Goal: Task Accomplishment & Management: Complete application form

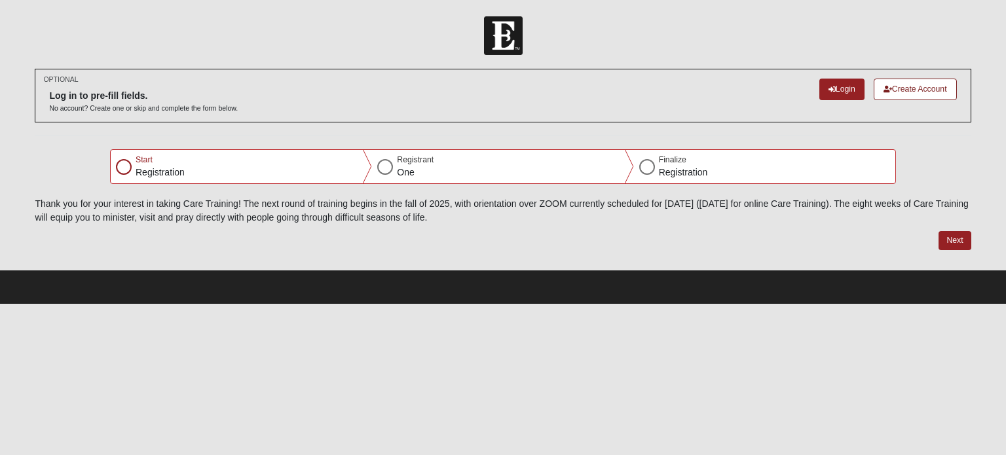
click at [120, 166] on div at bounding box center [124, 167] width 16 height 16
click at [161, 170] on p "Registration" at bounding box center [160, 173] width 49 height 14
click at [956, 240] on button "Next" at bounding box center [955, 240] width 32 height 19
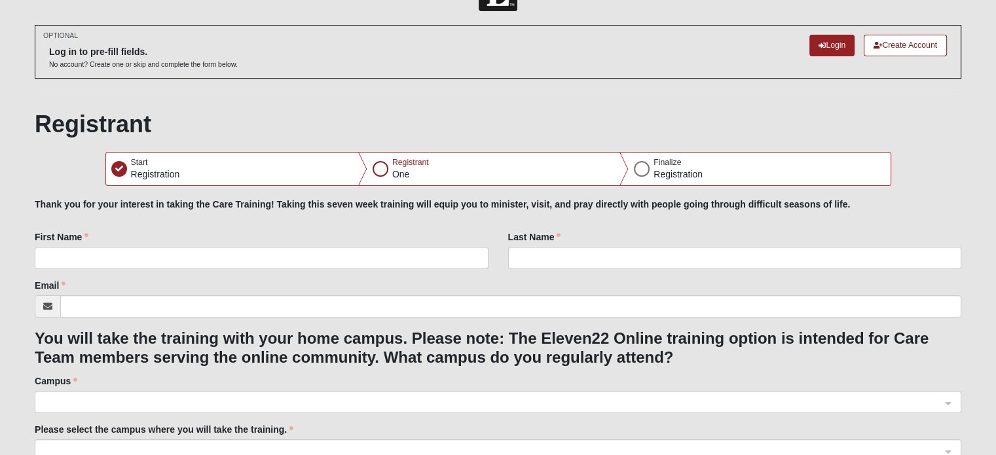
scroll to position [131, 0]
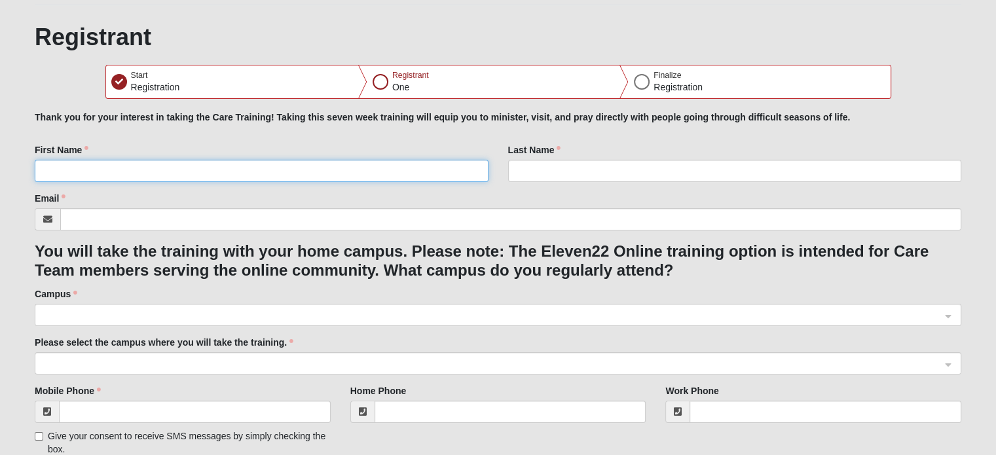
click at [124, 168] on input "First Name" at bounding box center [261, 171] width 453 height 22
type input "[PERSON_NAME]"
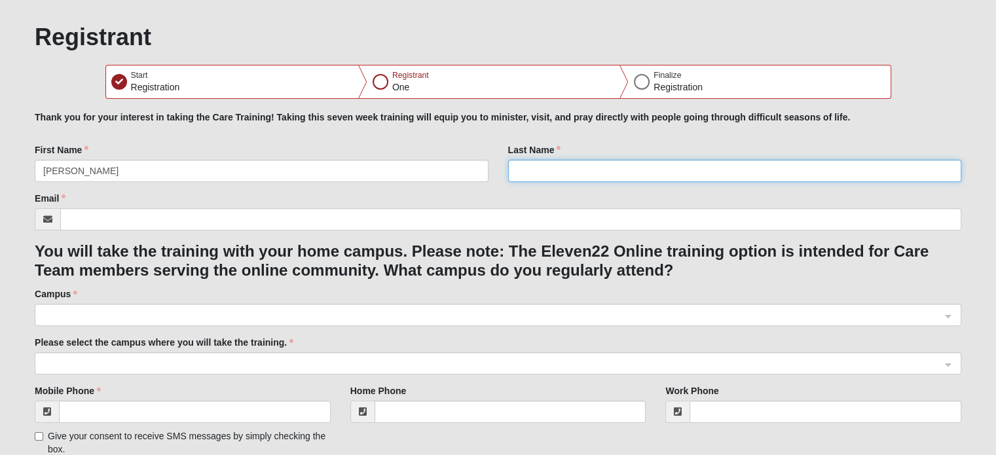
type input "[PERSON_NAME]"
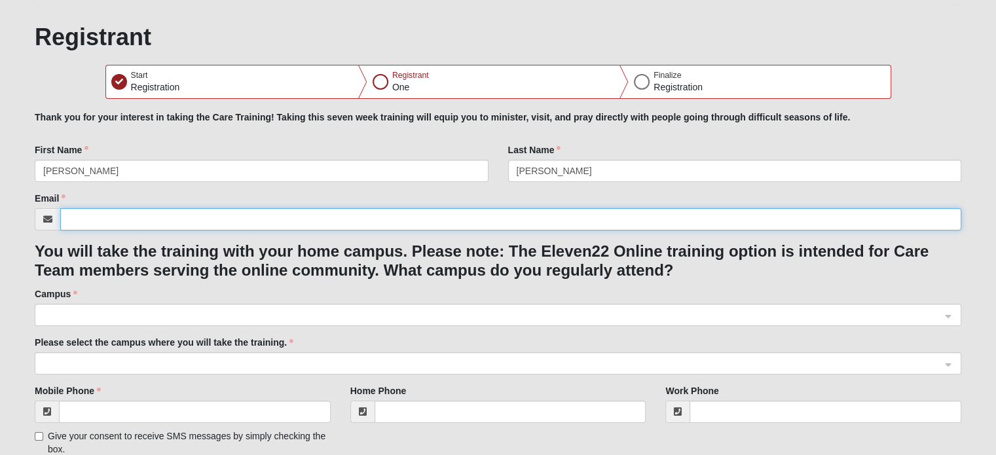
type input "[EMAIL_ADDRESS][DOMAIN_NAME]"
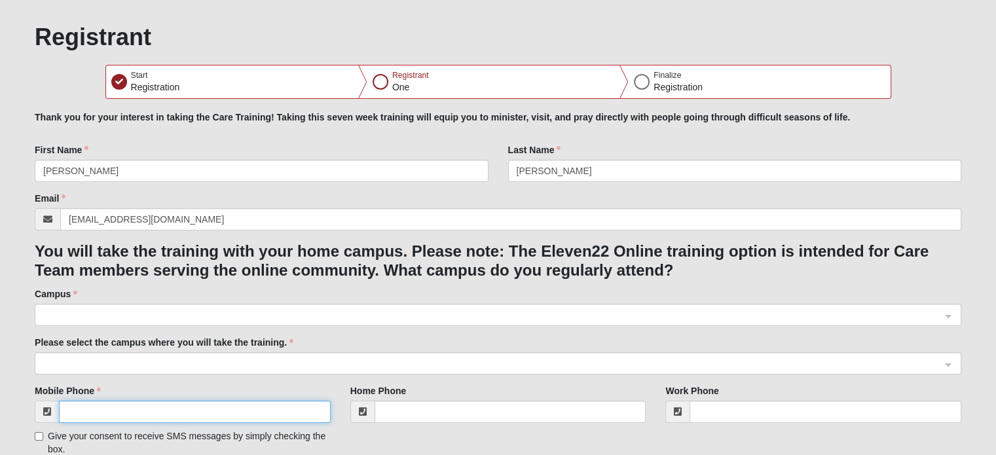
type input "[PHONE_NUMBER]"
type input "[STREET_ADDRESS]"
type input "[GEOGRAPHIC_DATA]"
type input "32258"
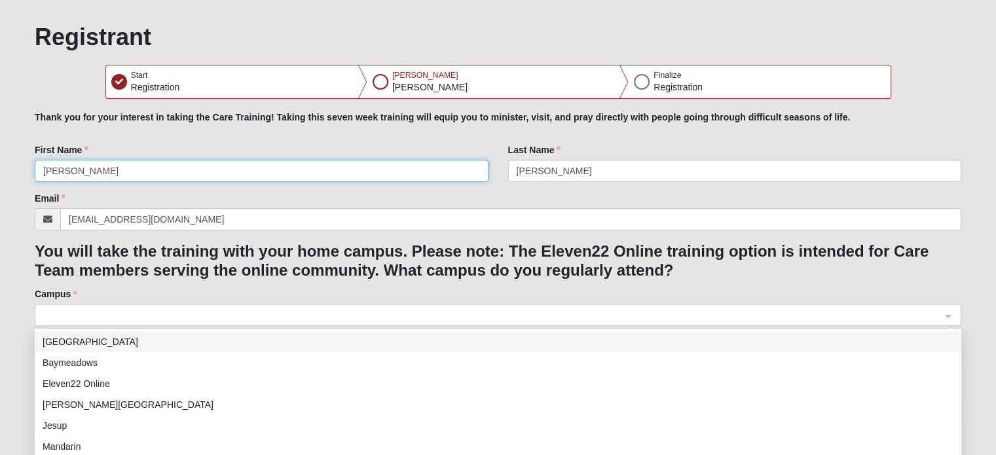
click at [127, 314] on span at bounding box center [492, 316] width 898 height 14
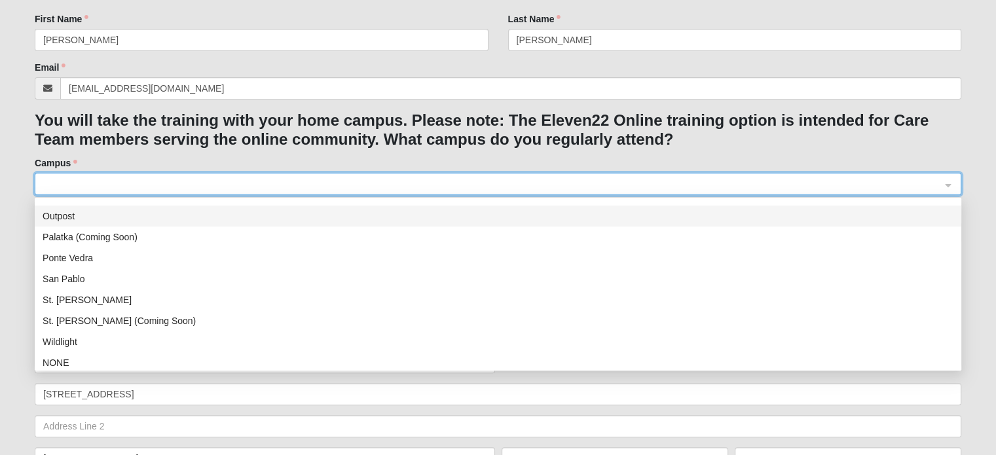
scroll to position [168, 0]
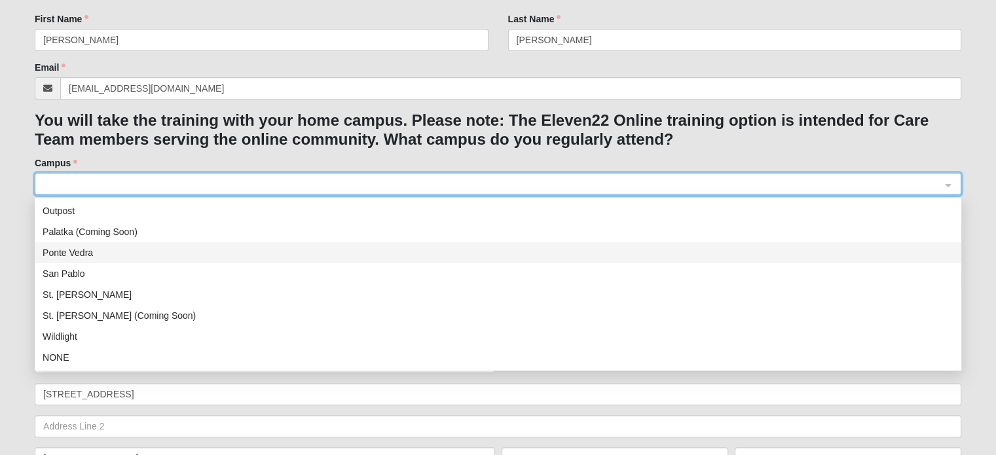
click at [79, 253] on div "Ponte Vedra" at bounding box center [498, 253] width 911 height 14
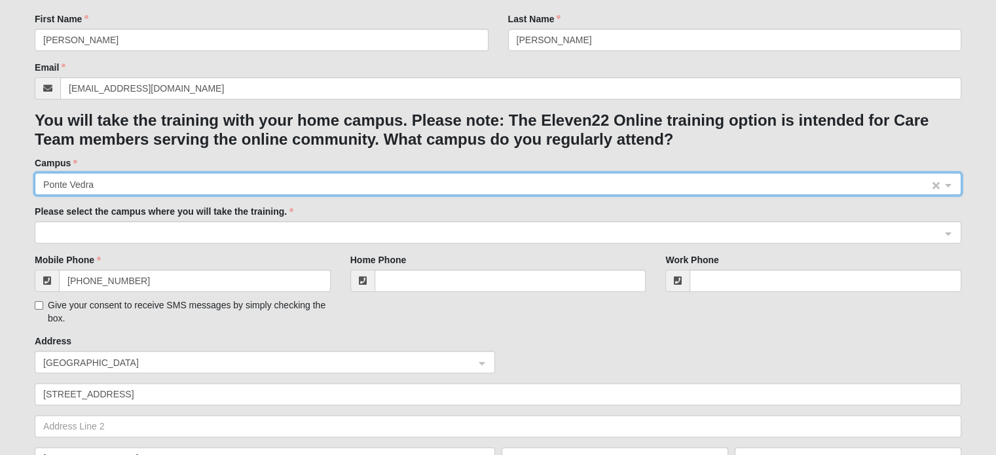
click at [111, 185] on span "Ponte Vedra" at bounding box center [486, 185] width 886 height 14
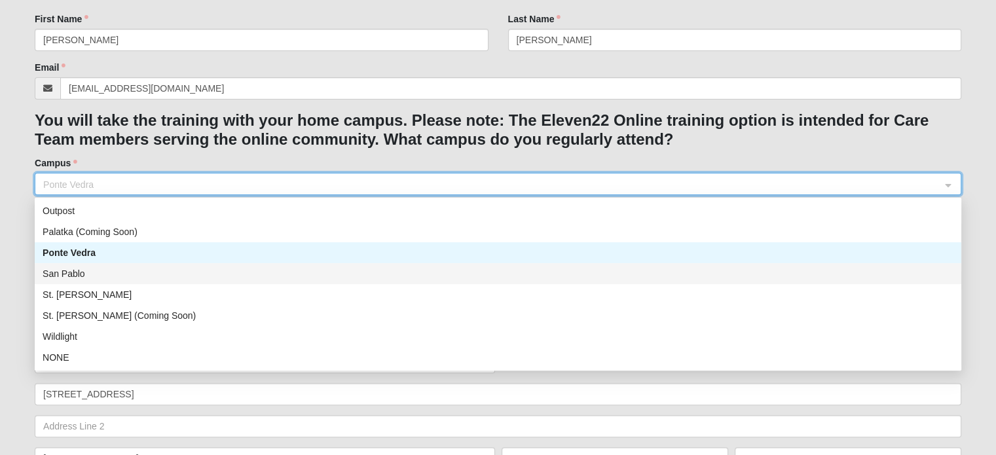
click at [95, 274] on div "San Pablo" at bounding box center [498, 274] width 911 height 14
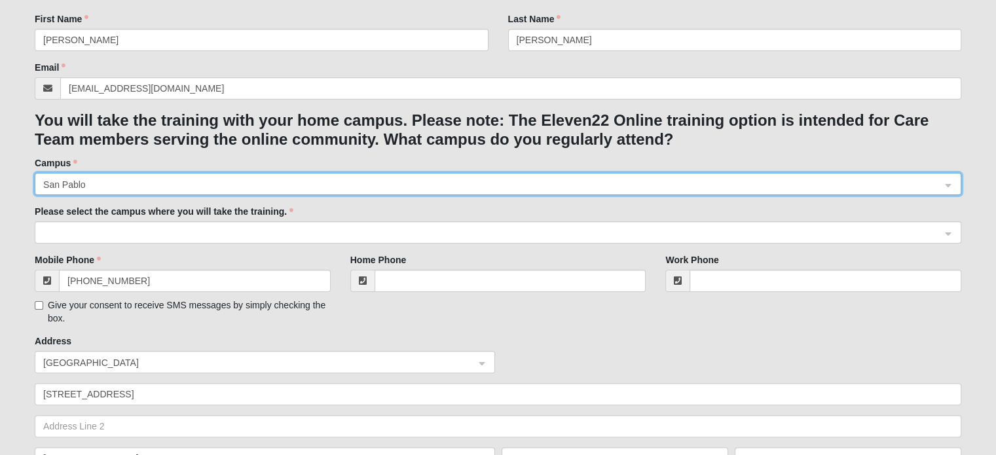
click at [96, 230] on span at bounding box center [492, 233] width 898 height 14
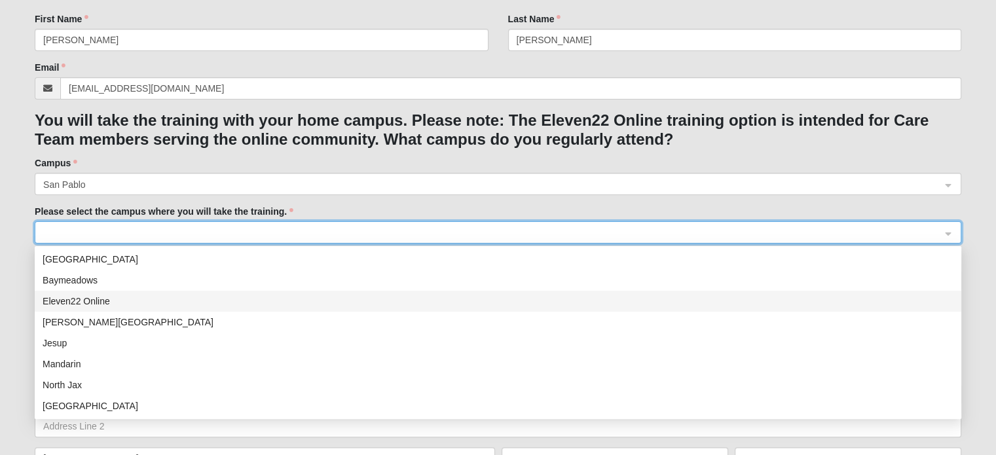
scroll to position [66, 0]
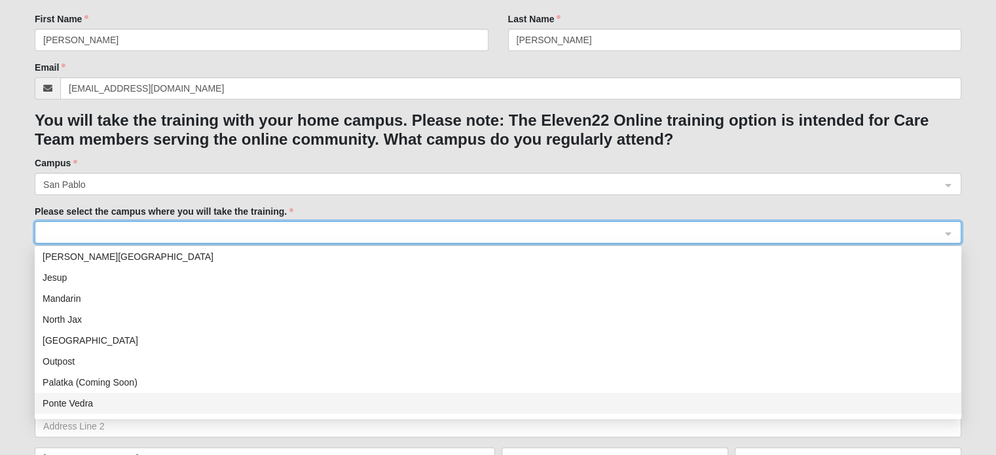
click at [86, 401] on div "Ponte Vedra" at bounding box center [498, 403] width 911 height 14
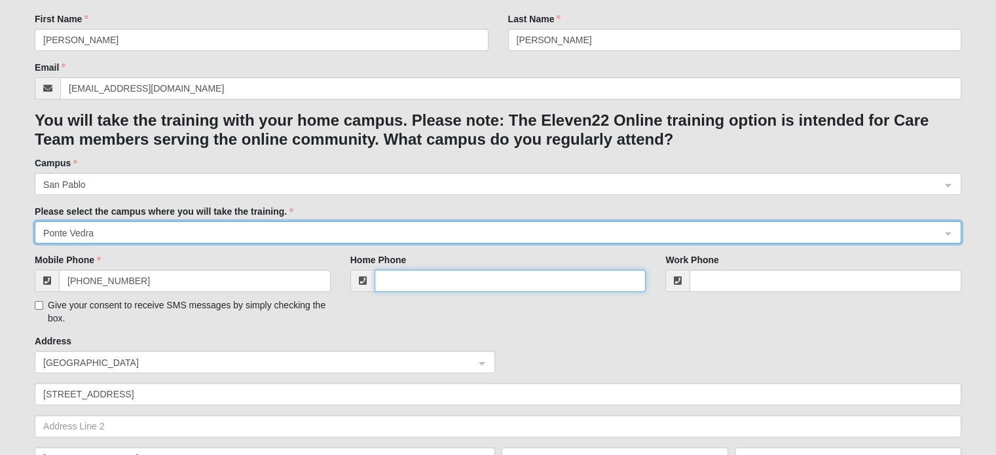
click at [427, 280] on input "Home Phone" at bounding box center [511, 281] width 272 height 22
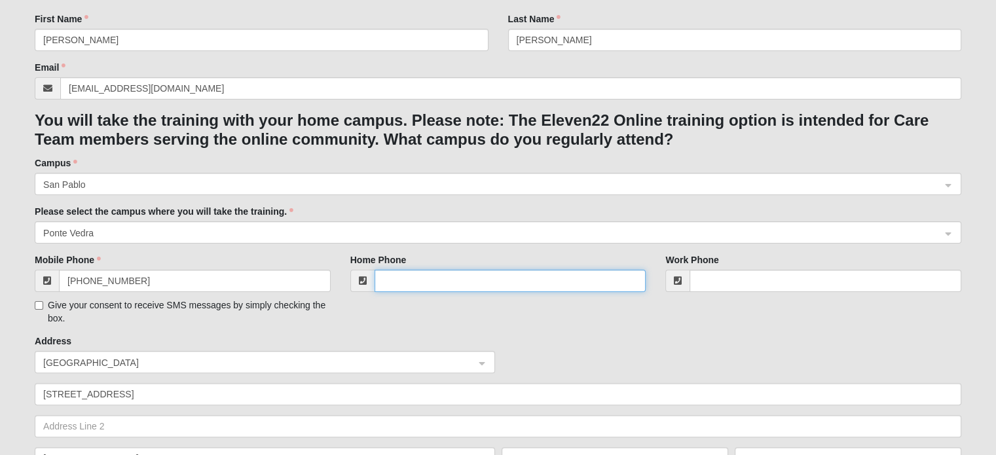
type input "[PHONE_NUMBER]"
click at [42, 305] on input "Give your consent to receive SMS messages by simply checking the box." at bounding box center [39, 305] width 9 height 9
checkbox input "true"
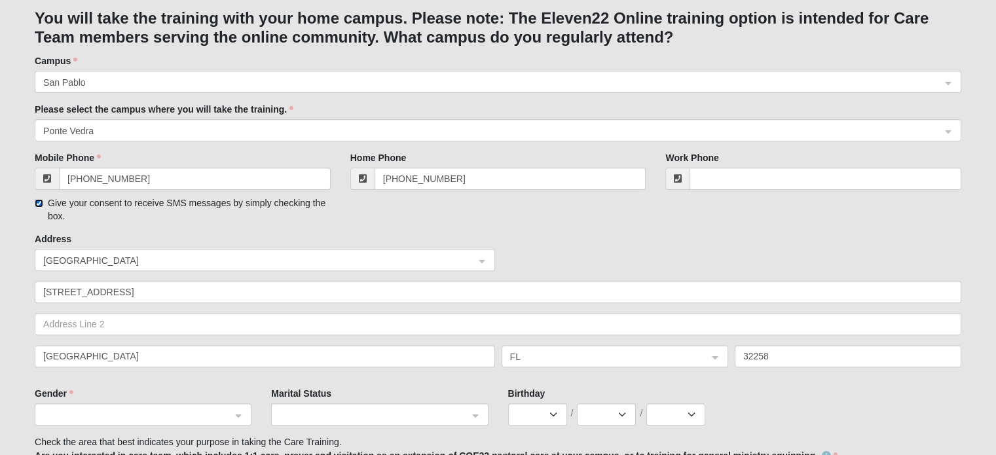
scroll to position [393, 0]
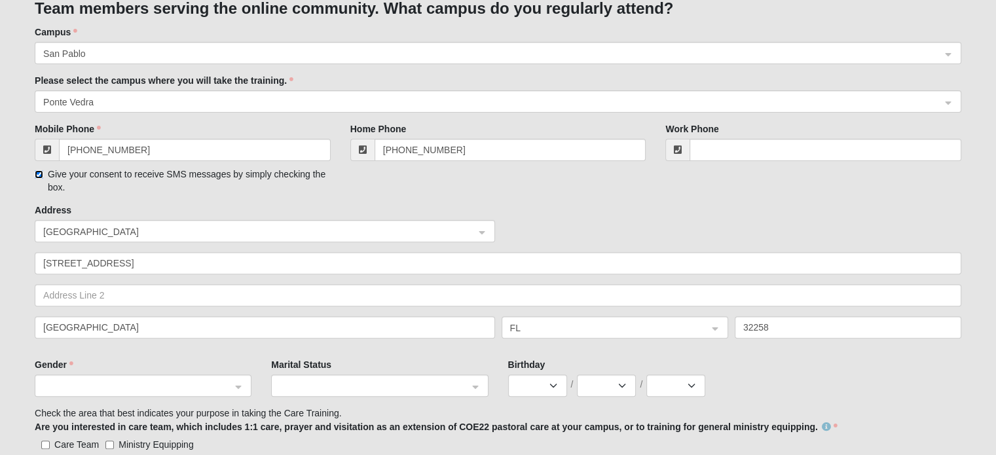
click at [146, 388] on span at bounding box center [137, 386] width 188 height 14
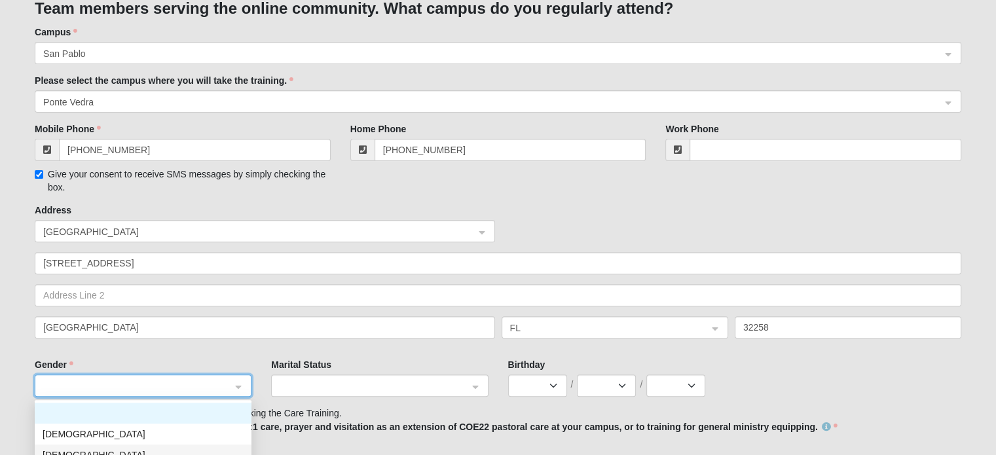
click at [140, 450] on div "[DEMOGRAPHIC_DATA]" at bounding box center [143, 455] width 201 height 14
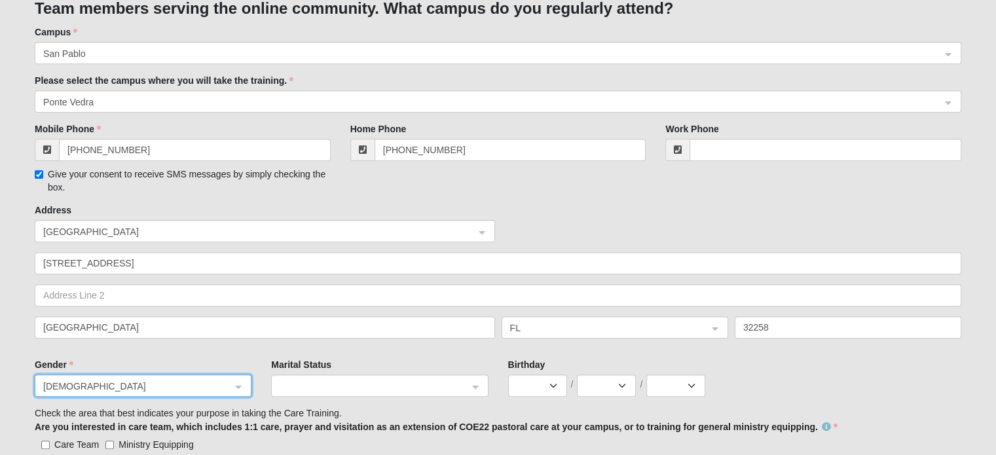
click at [312, 388] on span at bounding box center [374, 386] width 188 height 14
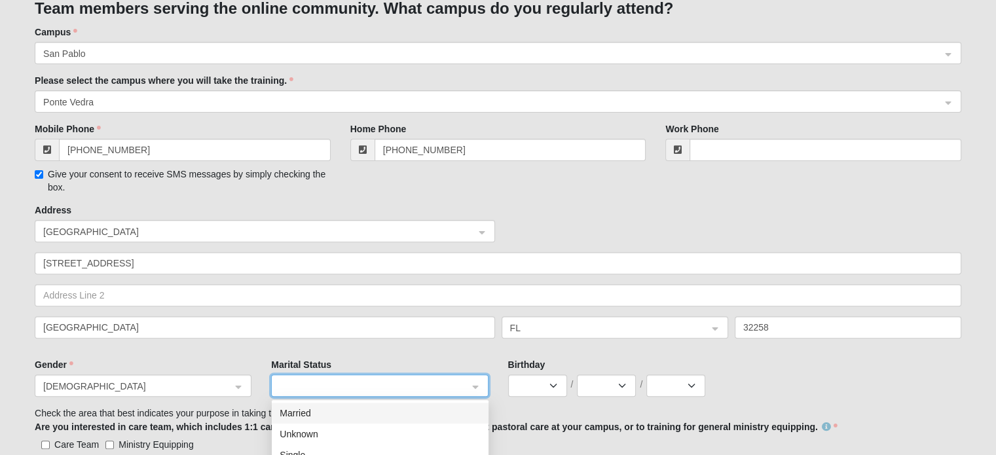
click at [304, 414] on div "Married" at bounding box center [380, 413] width 201 height 14
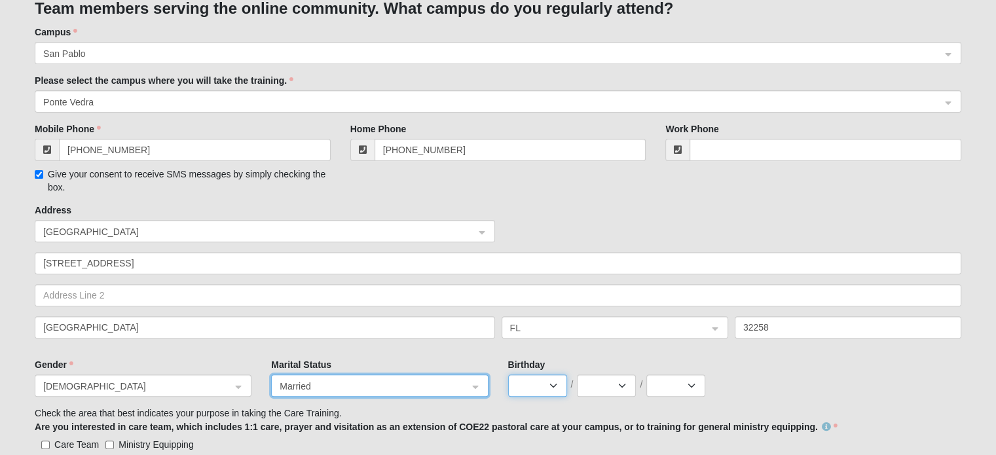
click at [521, 387] on select "Jan Feb Mar Apr May Jun [DATE] Aug Sep Oct Nov Dec" at bounding box center [537, 386] width 59 height 22
click at [524, 387] on select "Jan Feb Mar Apr May Jun [DATE] Aug Sep Oct Nov Dec" at bounding box center [537, 386] width 59 height 22
click at [536, 388] on select "Jan Feb Mar Apr May Jun [DATE] Aug Sep Oct Nov Dec" at bounding box center [537, 386] width 59 height 22
select select "5"
click at [508, 375] on select "Jan Feb Mar Apr May Jun [DATE] Aug Sep Oct Nov Dec" at bounding box center [537, 386] width 59 height 22
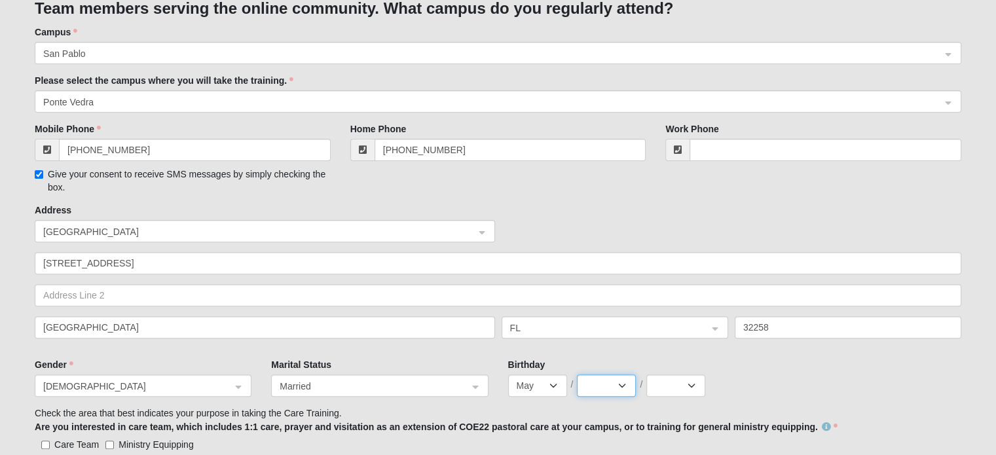
click at [610, 390] on select "1 2 3 4 5 6 7 8 9 10 11 12 13 14 15 16 17 18 19 20 21 22 23 24 25 26 27 28 29 3…" at bounding box center [606, 386] width 59 height 22
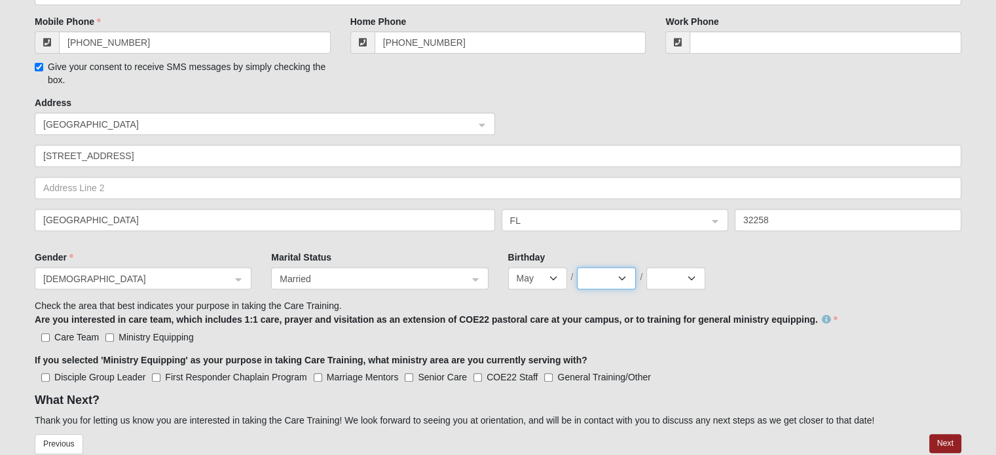
scroll to position [524, 0]
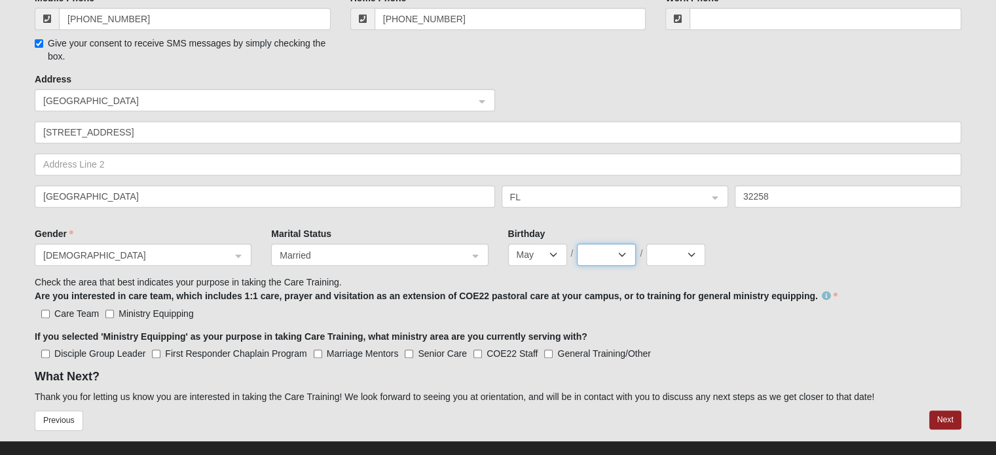
click at [619, 255] on select "1 2 3 4 5 6 7 8 9 10 11 12 13 14 15 16 17 18 19 20 21 22 23 24 25 26 27 28 29 3…" at bounding box center [606, 255] width 59 height 22
select select "21"
click at [577, 244] on select "1 2 3 4 5 6 7 8 9 10 11 12 13 14 15 16 17 18 19 20 21 22 23 24 25 26 27 28 29 3…" at bounding box center [606, 255] width 59 height 22
click at [677, 253] on select "2025 2024 2023 2022 2021 2020 2019 2018 2017 2016 2015 2014 2013 2012 2011 2010…" at bounding box center [675, 255] width 59 height 22
select select "1971"
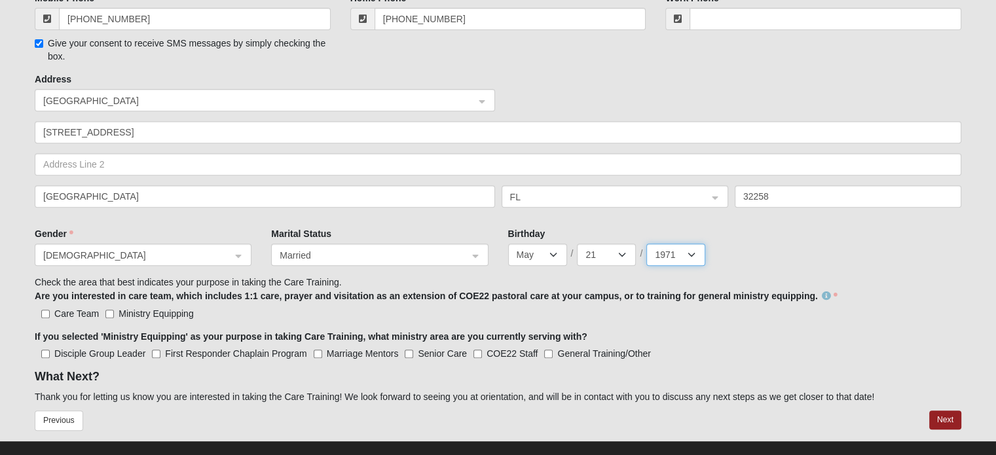
click at [646, 244] on select "2025 2024 2023 2022 2021 2020 2019 2018 2017 2016 2015 2014 2013 2012 2011 2010…" at bounding box center [675, 255] width 59 height 22
click at [46, 314] on input "Care Team" at bounding box center [45, 314] width 9 height 9
checkbox input "true"
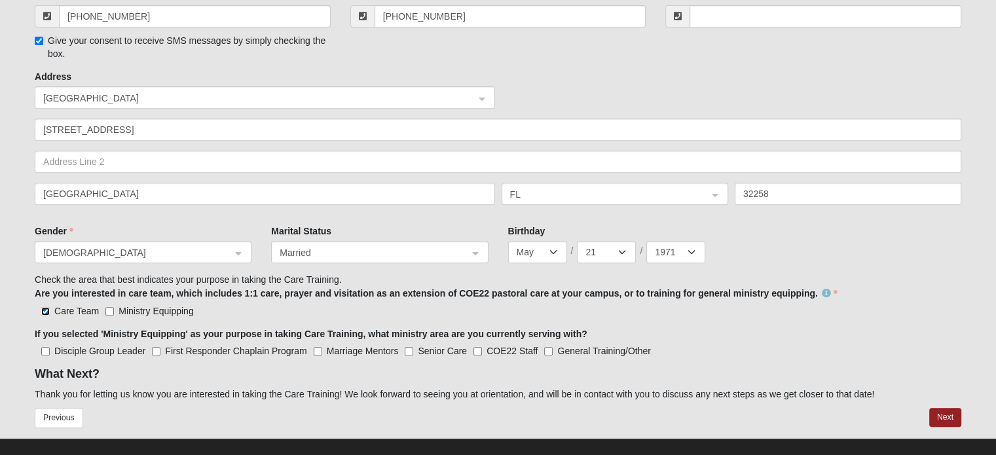
scroll to position [542, 0]
